Goal: Transaction & Acquisition: Download file/media

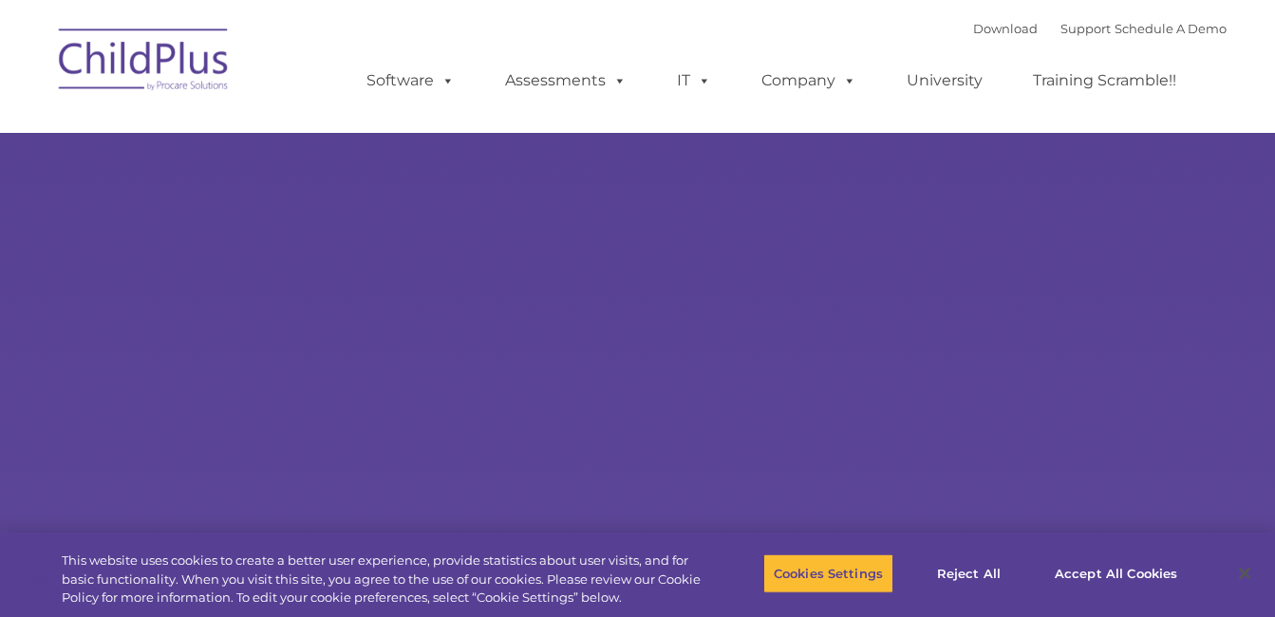
select select "MEDIUM"
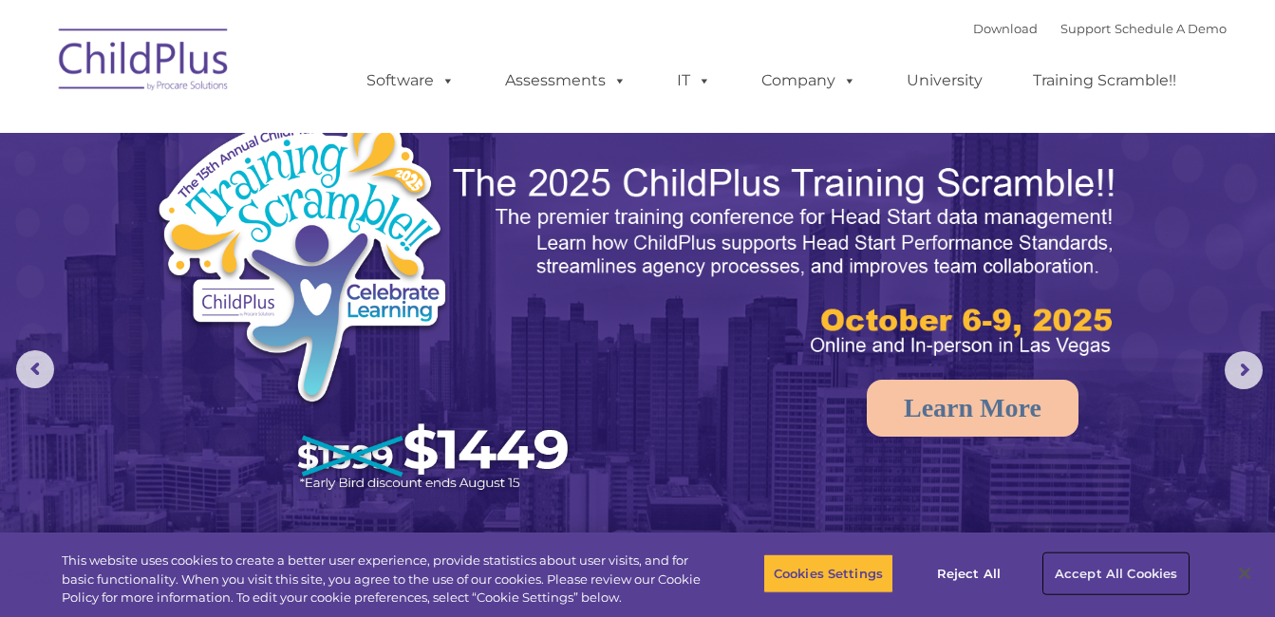
click at [1100, 566] on button "Accept All Cookies" at bounding box center [1116, 574] width 143 height 40
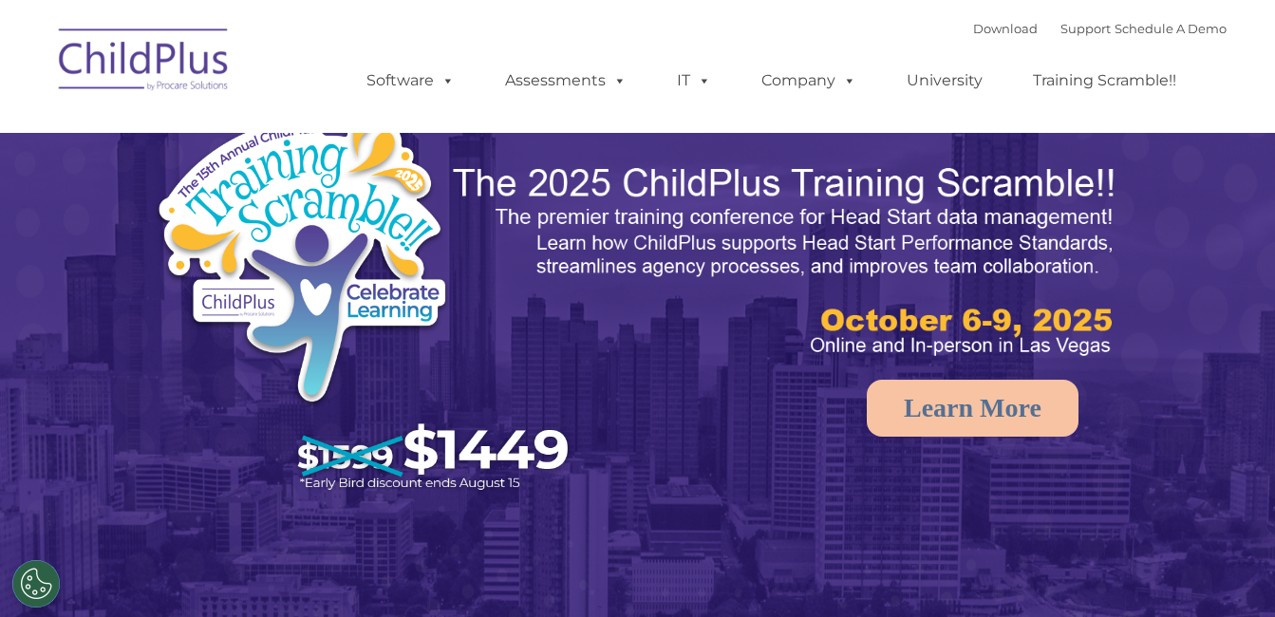
select select "MEDIUM"
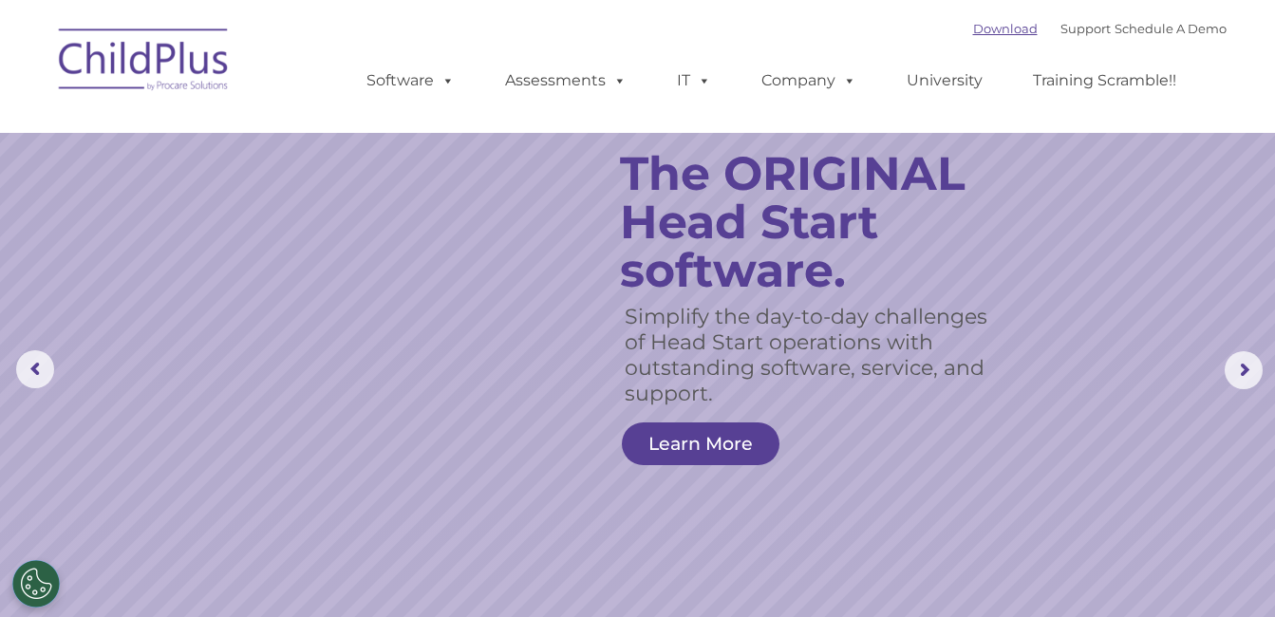
click at [974, 29] on link "Download" at bounding box center [1005, 28] width 65 height 15
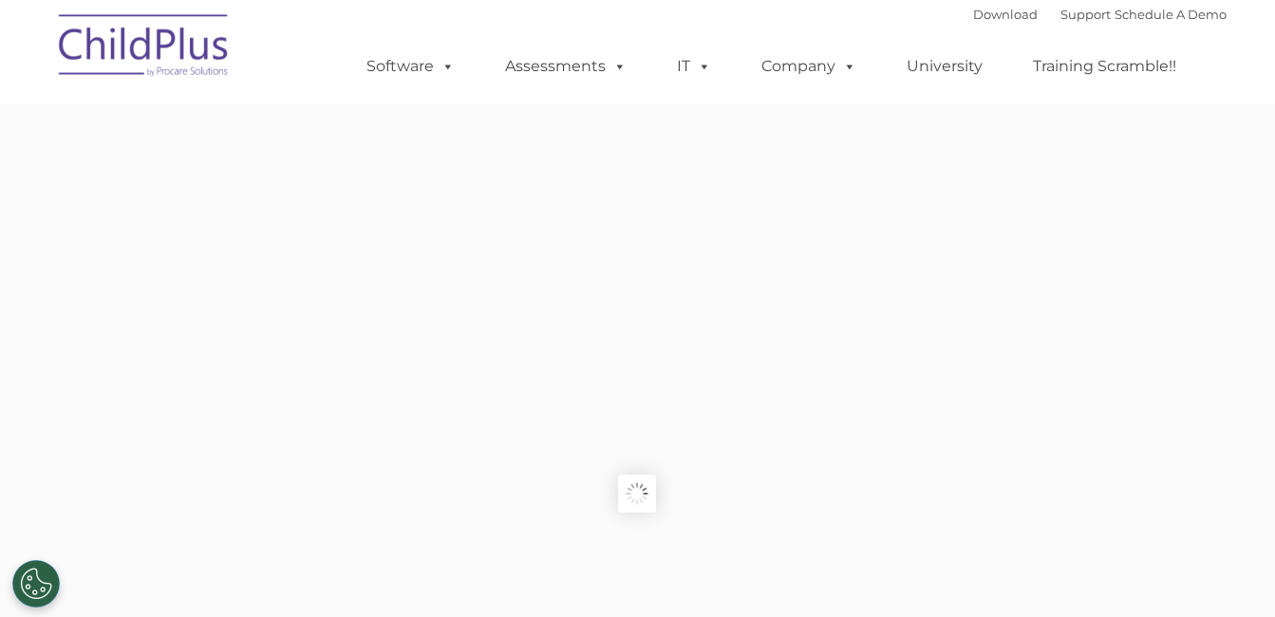
type input ""
click at [996, 24] on div "Download Support | Schedule A Demo " at bounding box center [1100, 14] width 254 height 28
click at [987, 19] on link "Download" at bounding box center [1005, 14] width 65 height 15
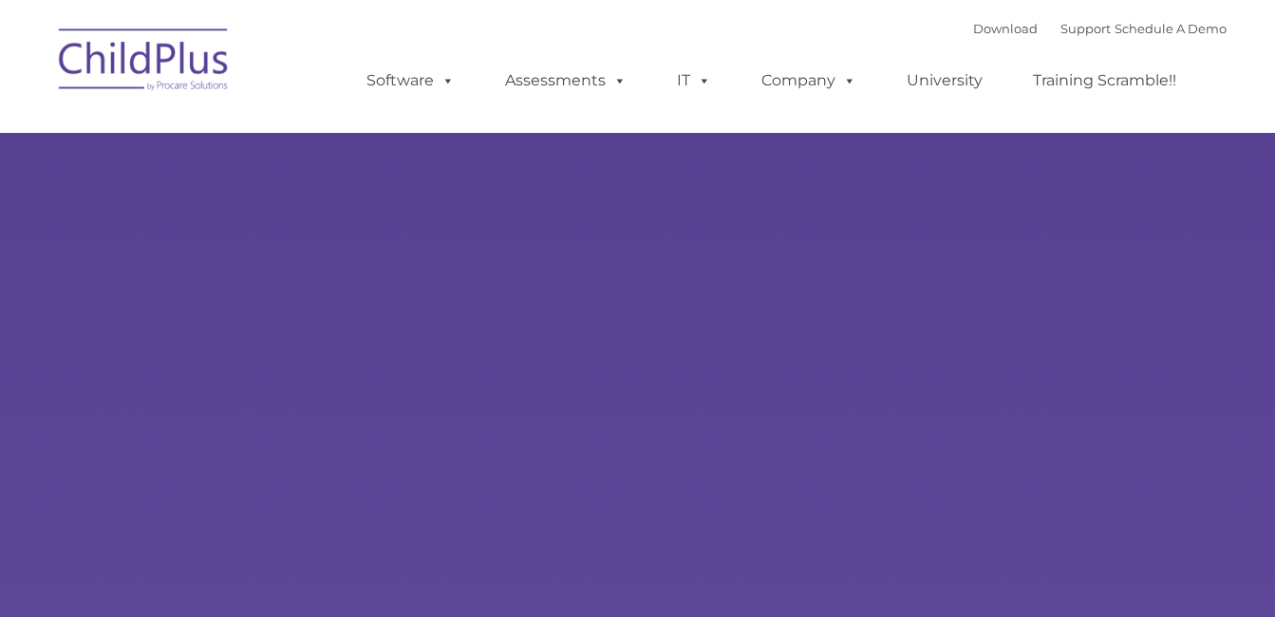
type input ""
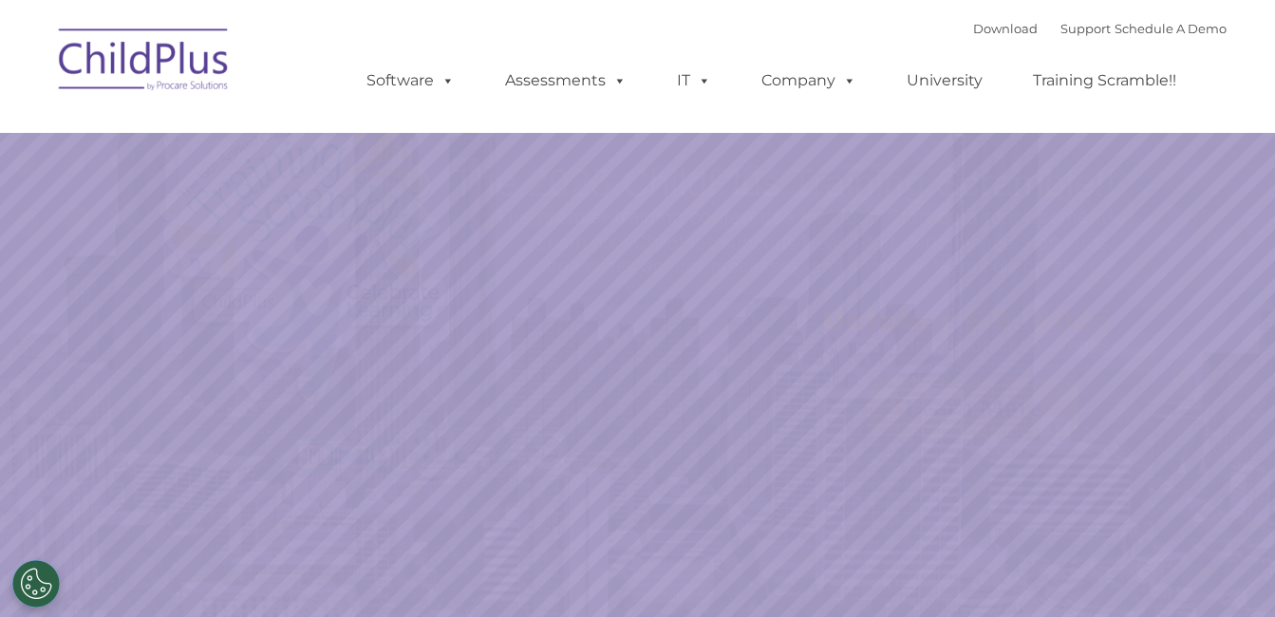
select select "MEDIUM"
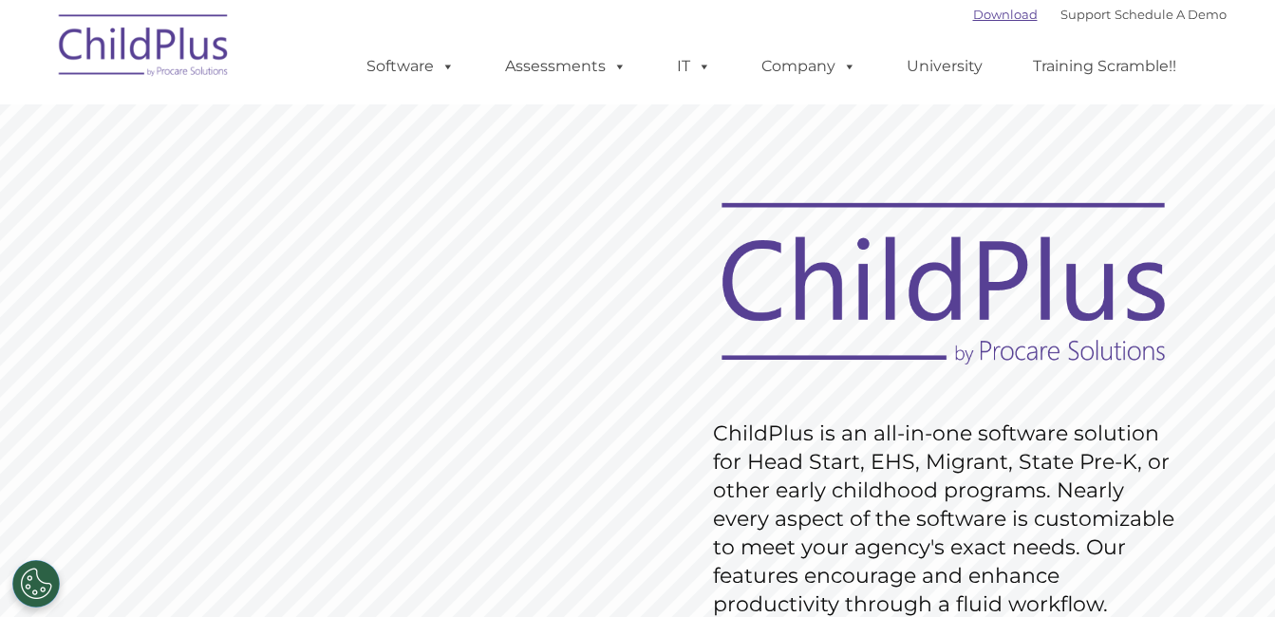
click at [1001, 15] on link "Download" at bounding box center [1005, 14] width 65 height 15
click at [999, 16] on link "Download" at bounding box center [1005, 14] width 65 height 15
